Goal: Transaction & Acquisition: Purchase product/service

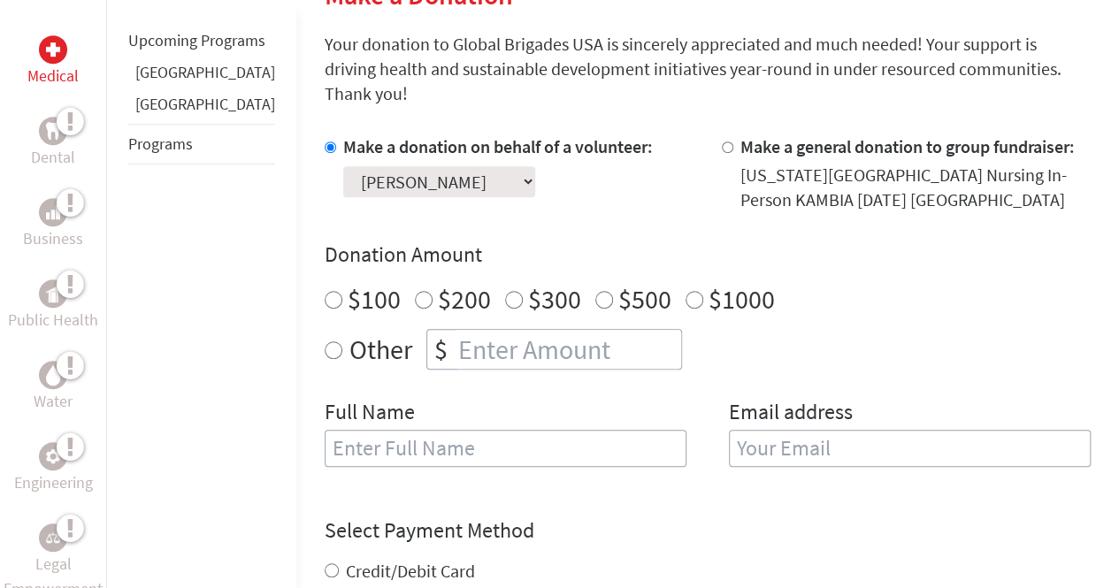
scroll to position [456, 0]
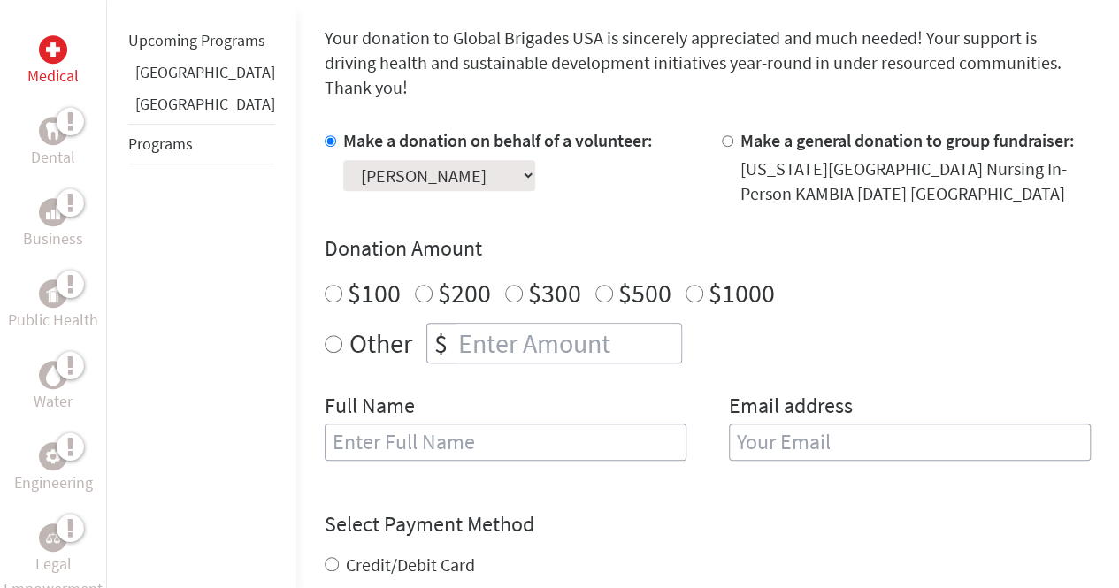
radio input "true"
click at [556, 324] on input "number" at bounding box center [568, 343] width 226 height 39
type input "1095"
click at [511, 424] on input "text" at bounding box center [506, 442] width 362 height 37
type input "[PERSON_NAME]"
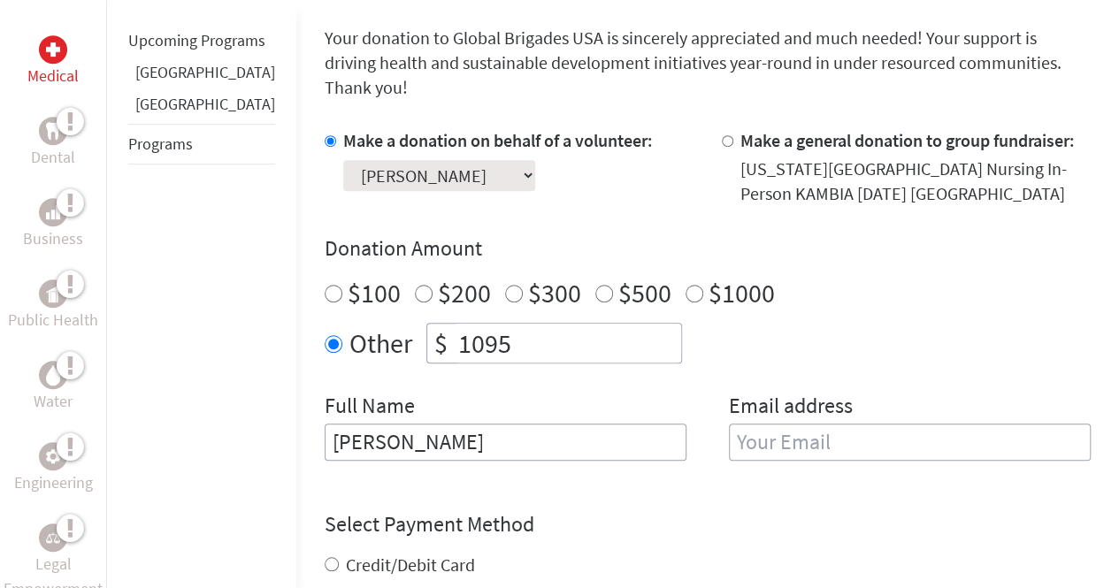
click at [773, 425] on input "email" at bounding box center [910, 442] width 362 height 37
type input "[EMAIL_ADDRESS][DOMAIN_NAME]"
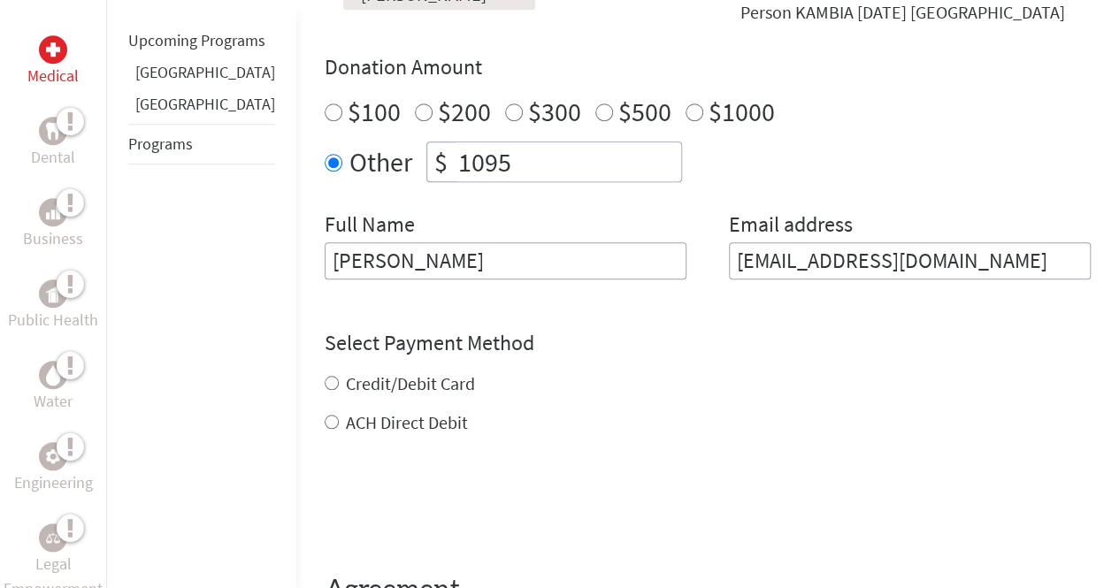
scroll to position [726, 0]
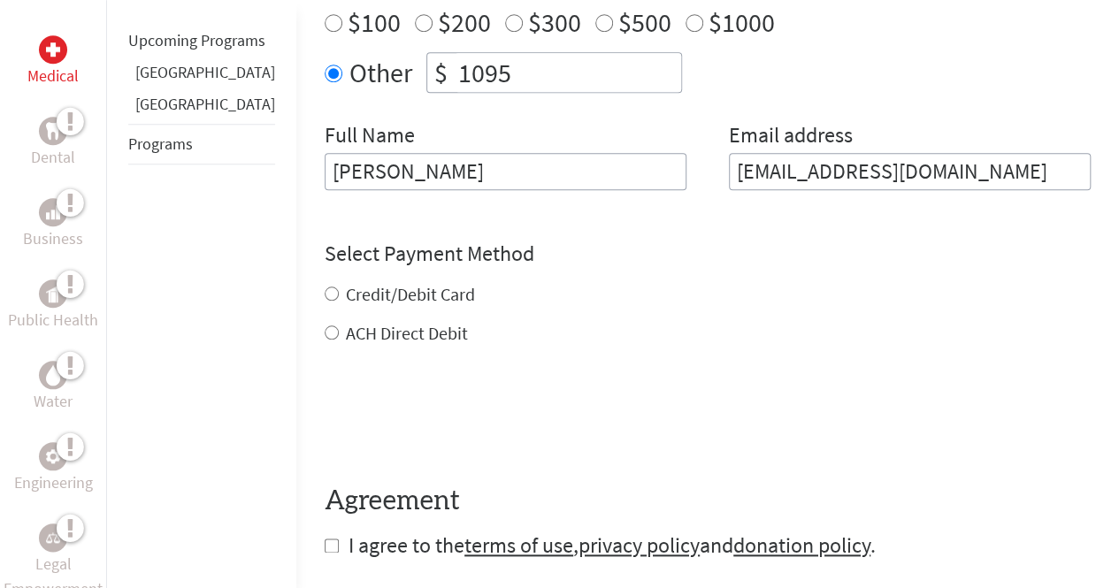
click at [325, 282] on div "Credit/Debit Card ACH Direct Debit" at bounding box center [708, 314] width 766 height 64
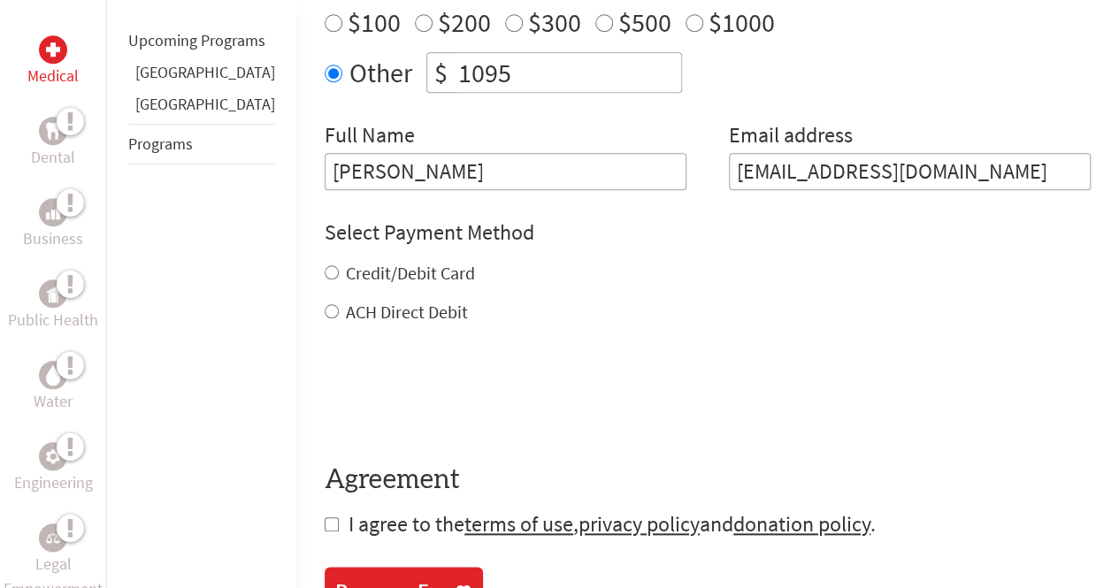
click at [325, 233] on div "Select Payment Method NOTE: American Express is not accepted. Please proceed no…" at bounding box center [708, 271] width 766 height 106
click at [325, 265] on input "Credit/Debit Card" at bounding box center [332, 272] width 14 height 14
radio input "true"
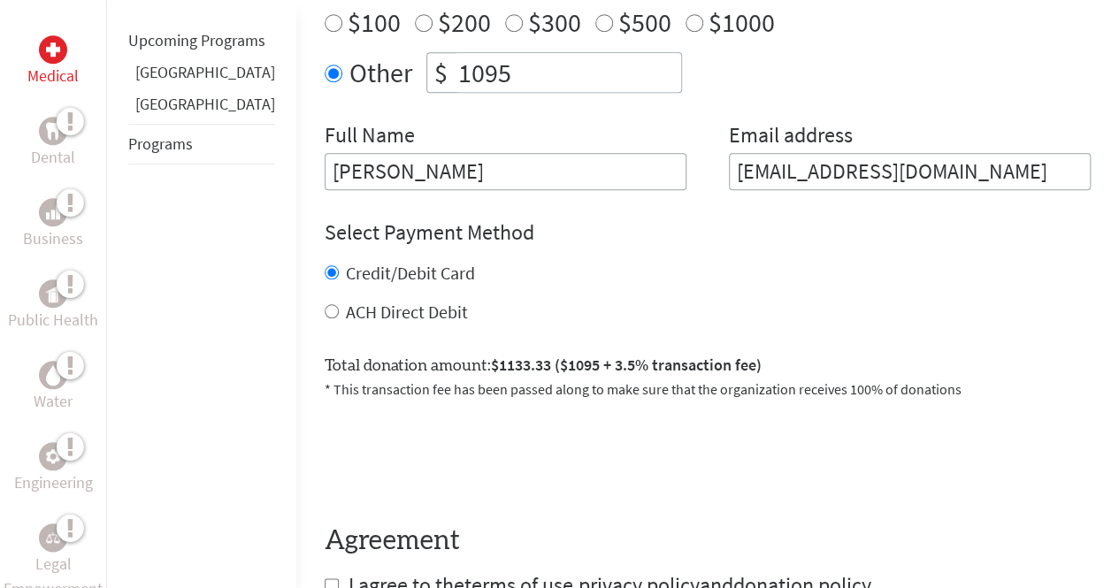
click at [325, 265] on input "Credit/Debit Card" at bounding box center [332, 272] width 14 height 14
click at [325, 304] on input "ACH Direct Debit" at bounding box center [332, 311] width 14 height 14
radio input "true"
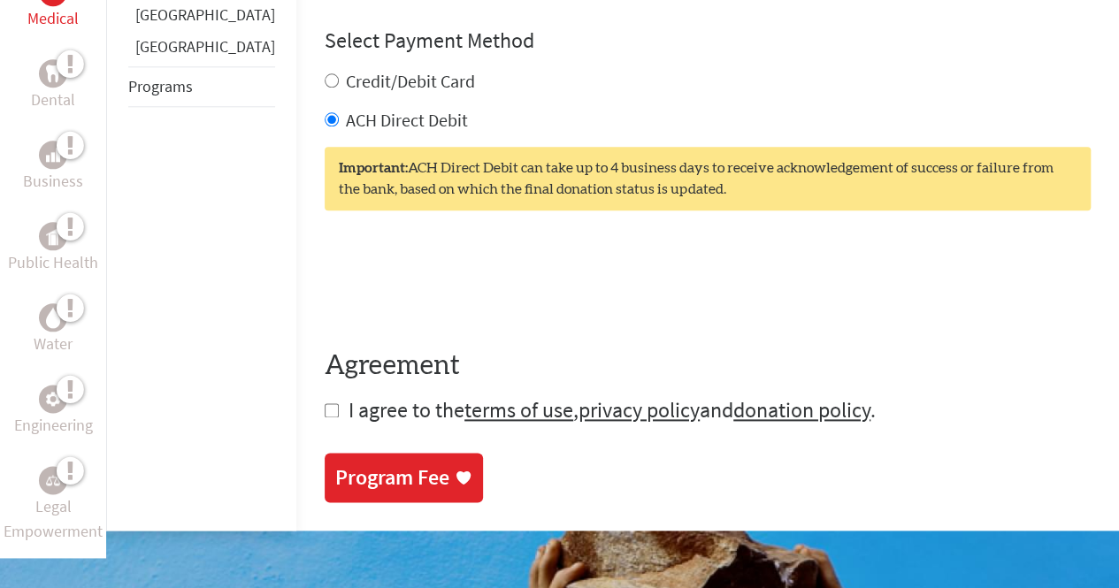
scroll to position [962, 0]
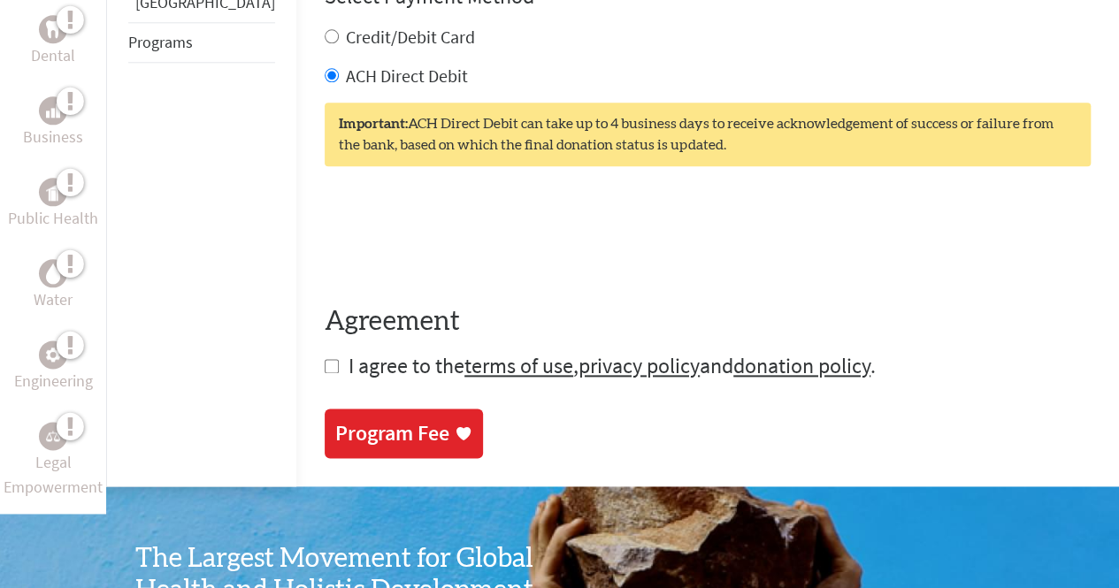
click at [325, 359] on input "checkbox" at bounding box center [332, 366] width 14 height 14
checkbox input "true"
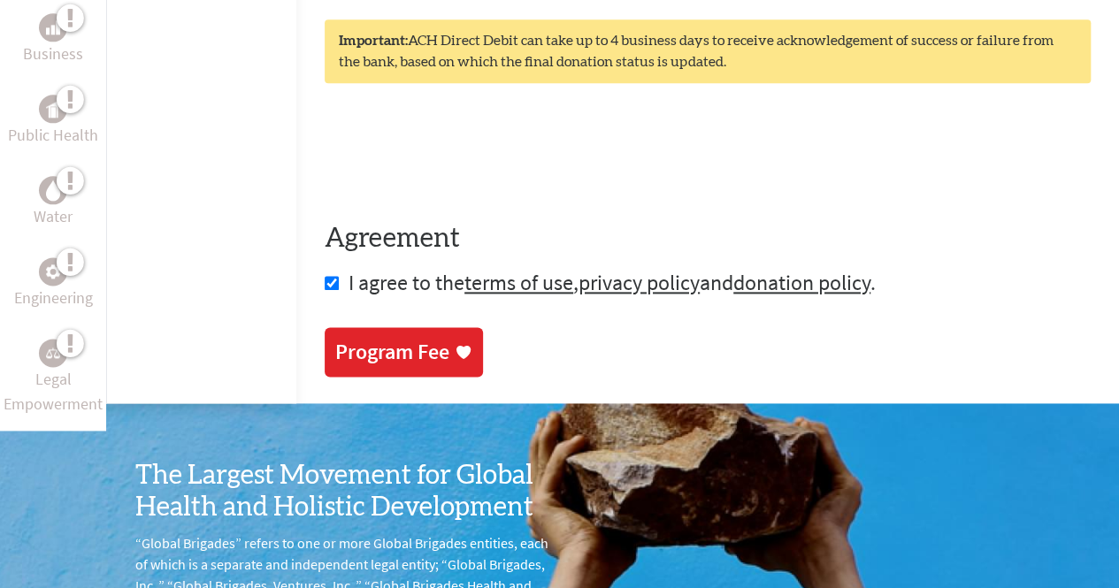
scroll to position [1047, 0]
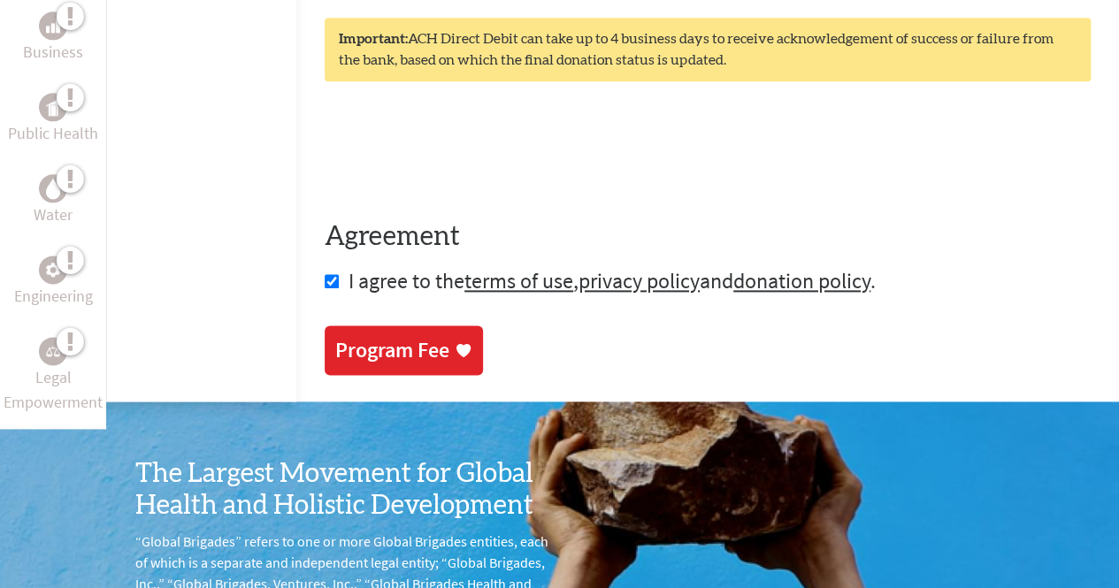
click at [345, 336] on div "Program Fee" at bounding box center [392, 350] width 114 height 28
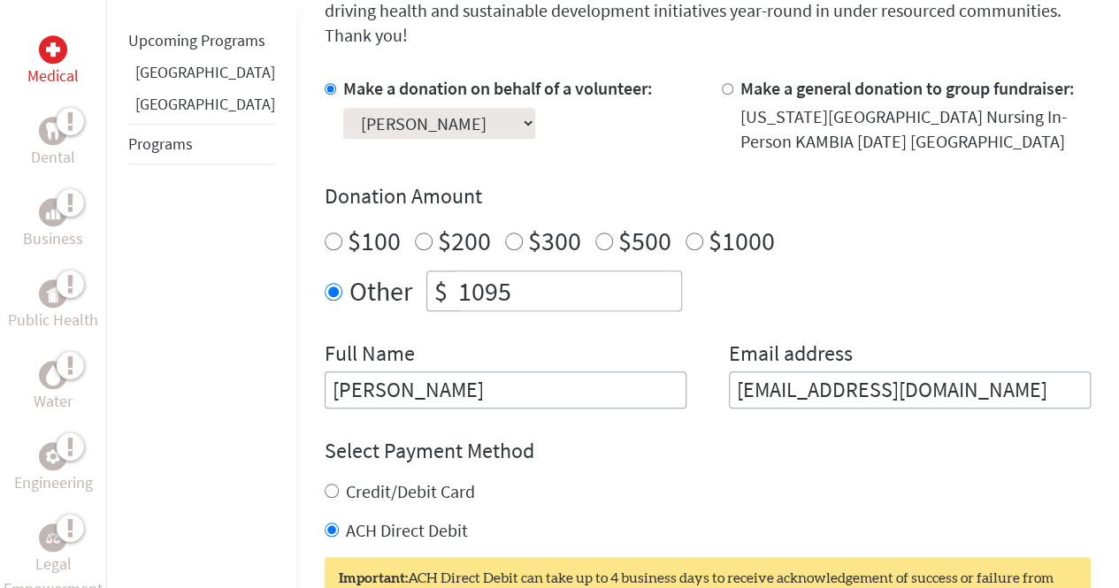
scroll to position [647, 0]
